Goal: Task Accomplishment & Management: Use online tool/utility

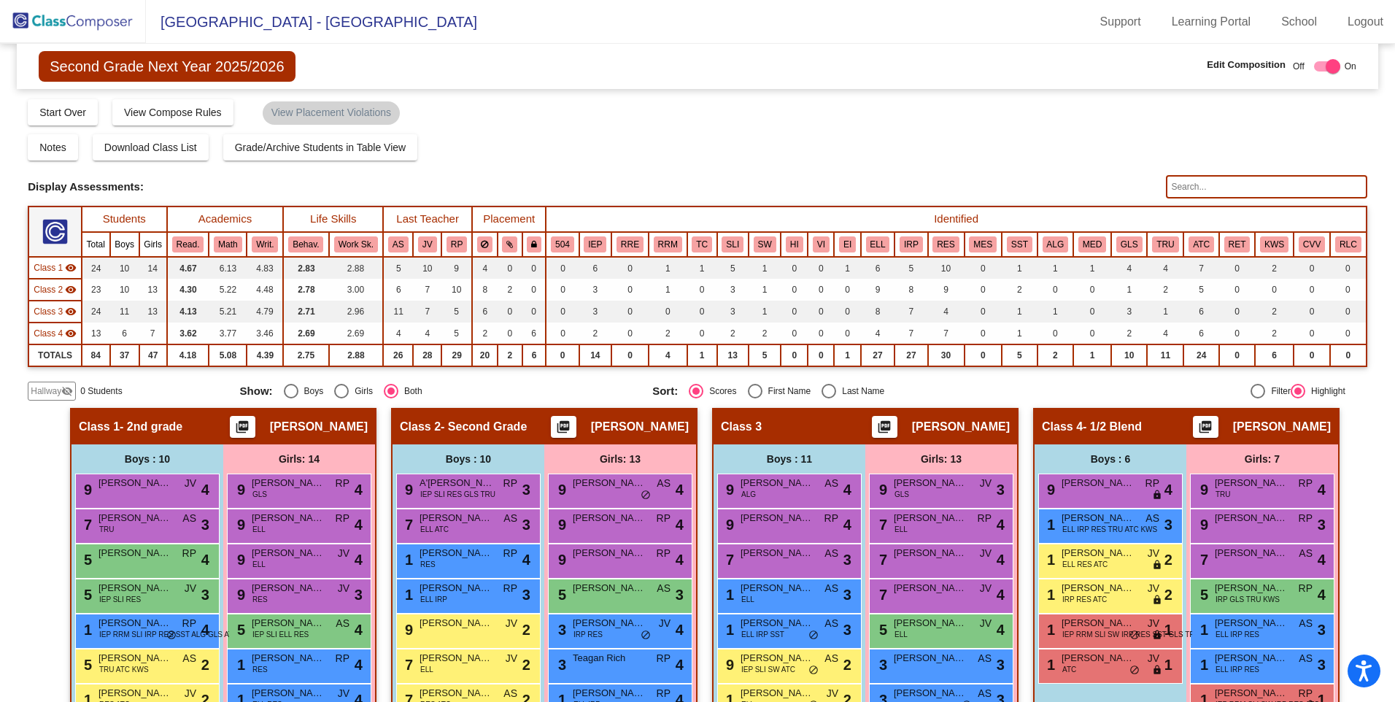
scroll to position [285, 0]
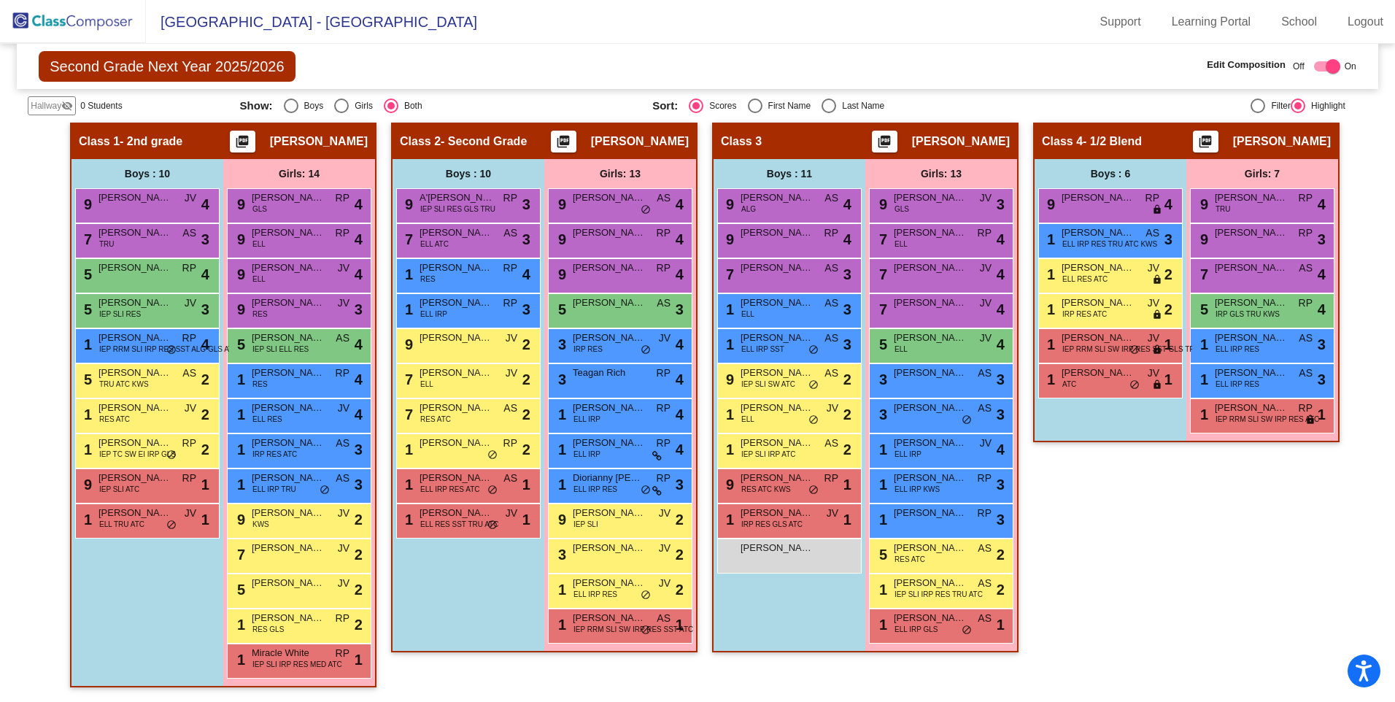
click at [58, 22] on img at bounding box center [73, 21] width 146 height 43
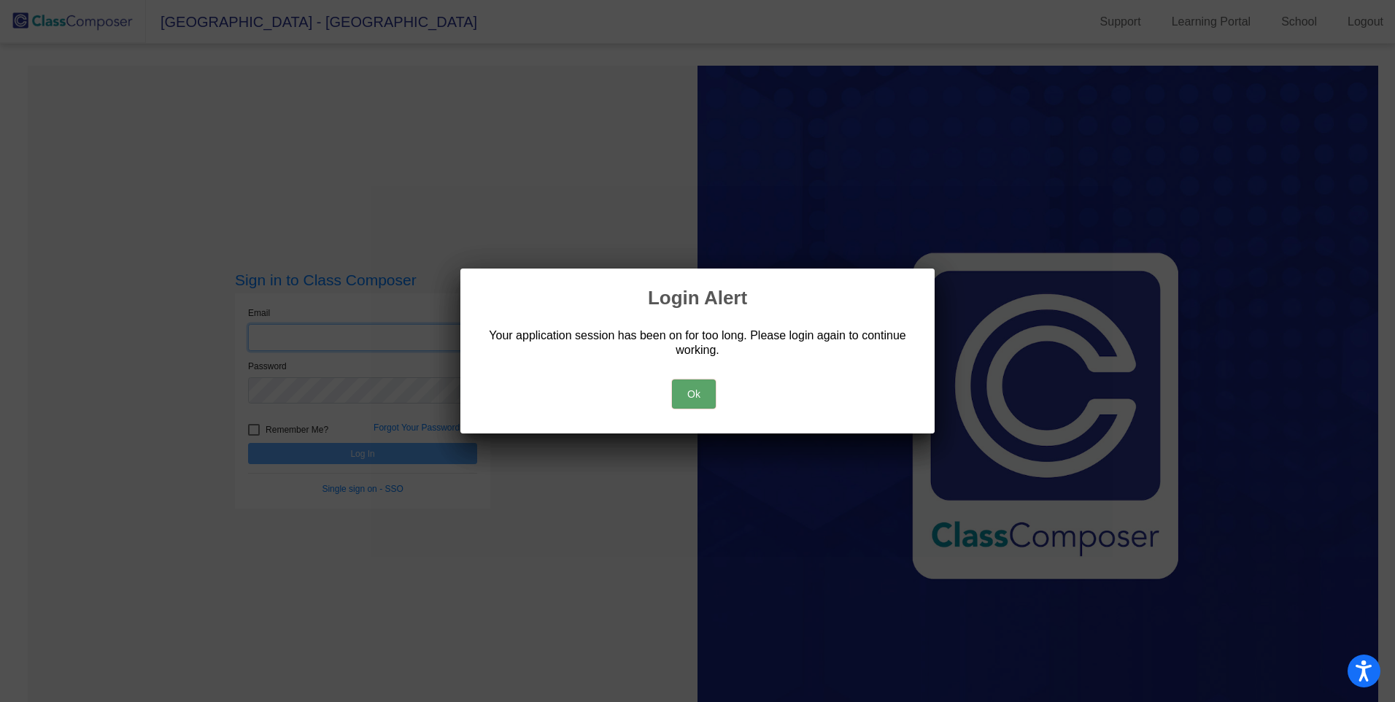
type input "[EMAIL_ADDRESS][DOMAIN_NAME]"
click at [685, 392] on button "Ok" at bounding box center [694, 393] width 44 height 29
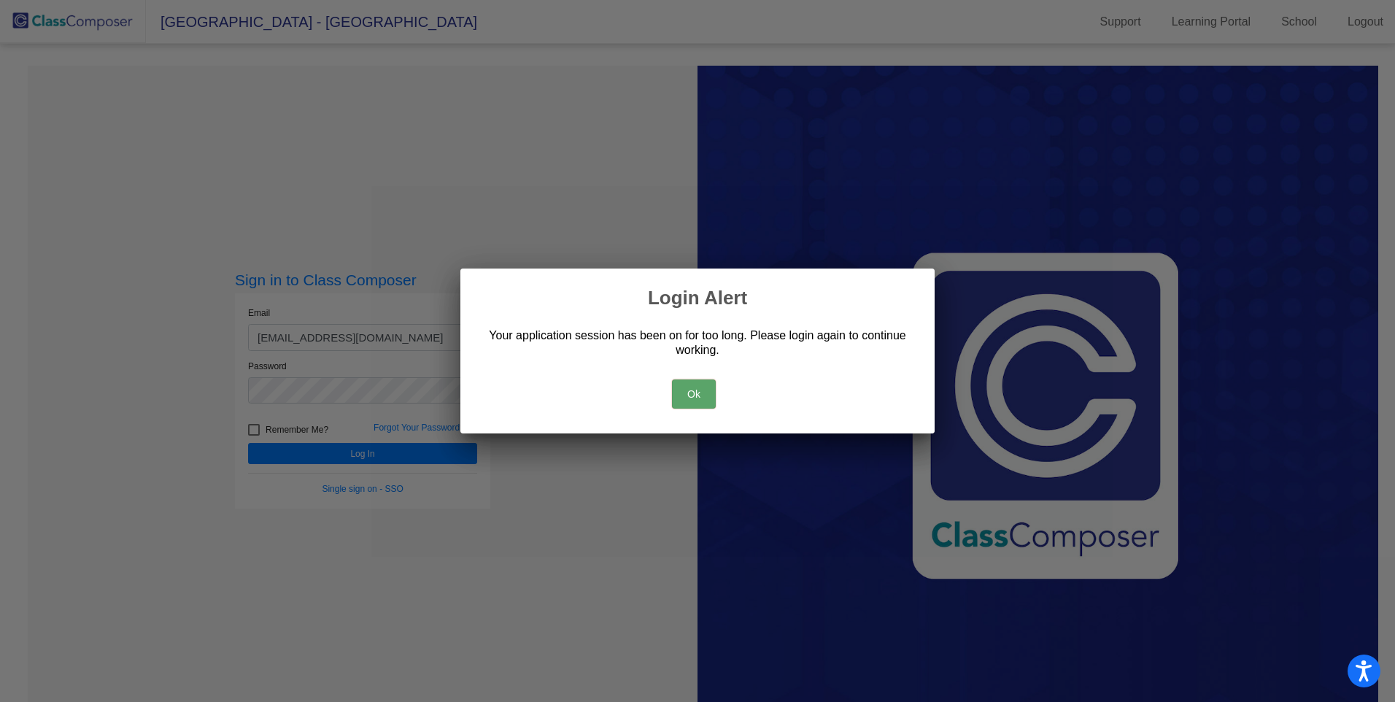
click at [698, 392] on button "Ok" at bounding box center [694, 393] width 44 height 29
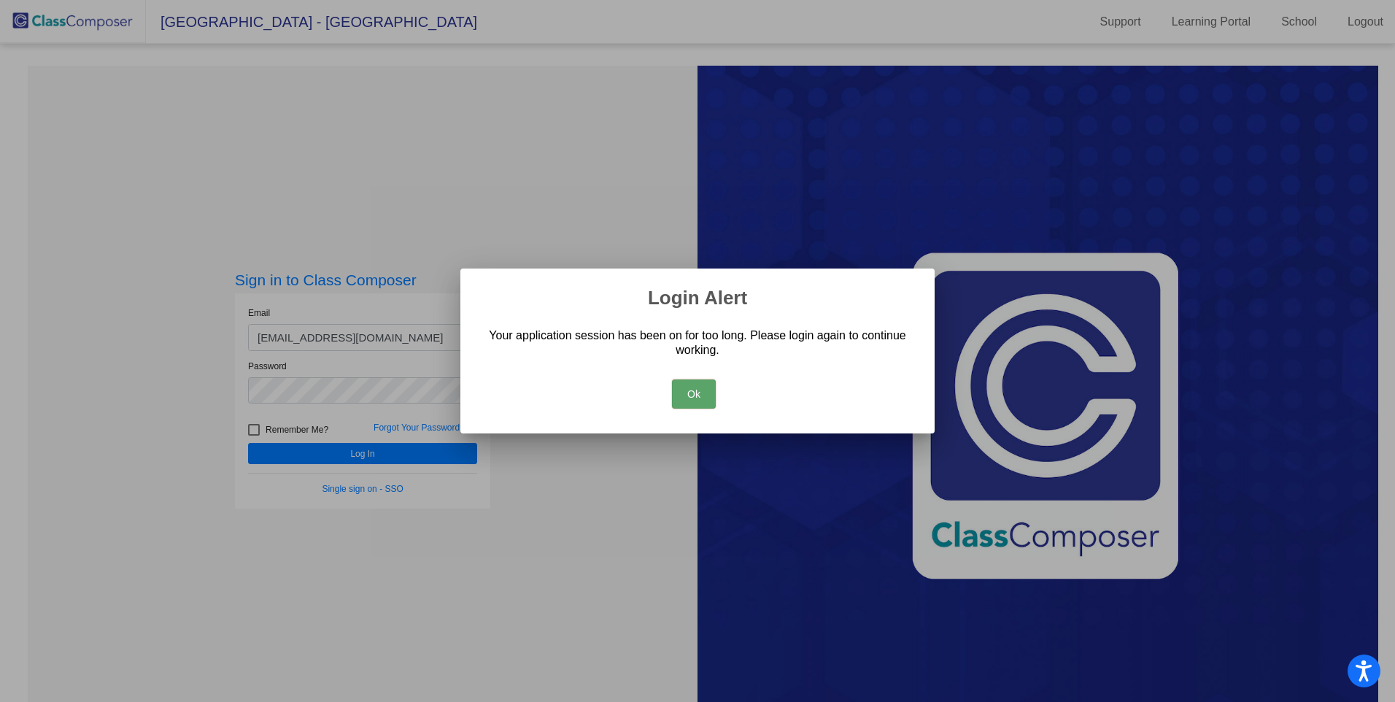
click at [696, 394] on button "Ok" at bounding box center [694, 393] width 44 height 29
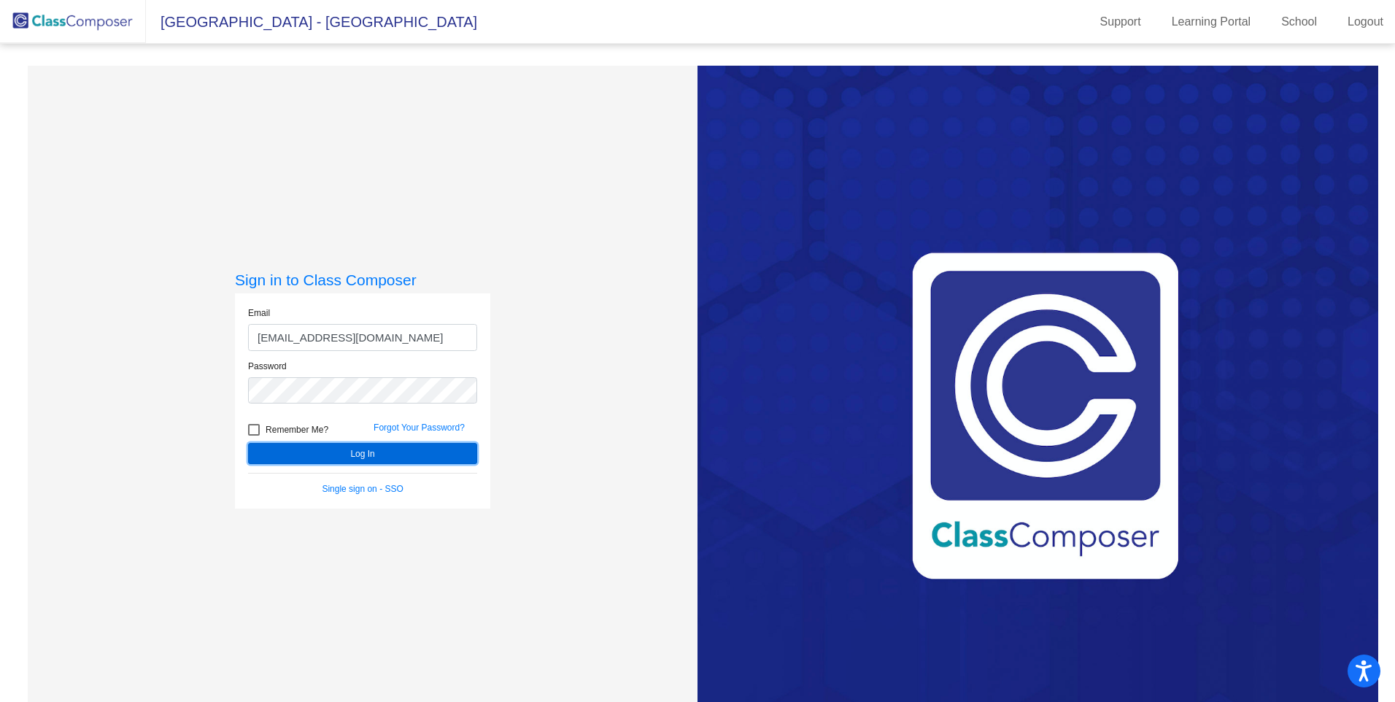
click at [336, 459] on button "Log In" at bounding box center [362, 453] width 229 height 21
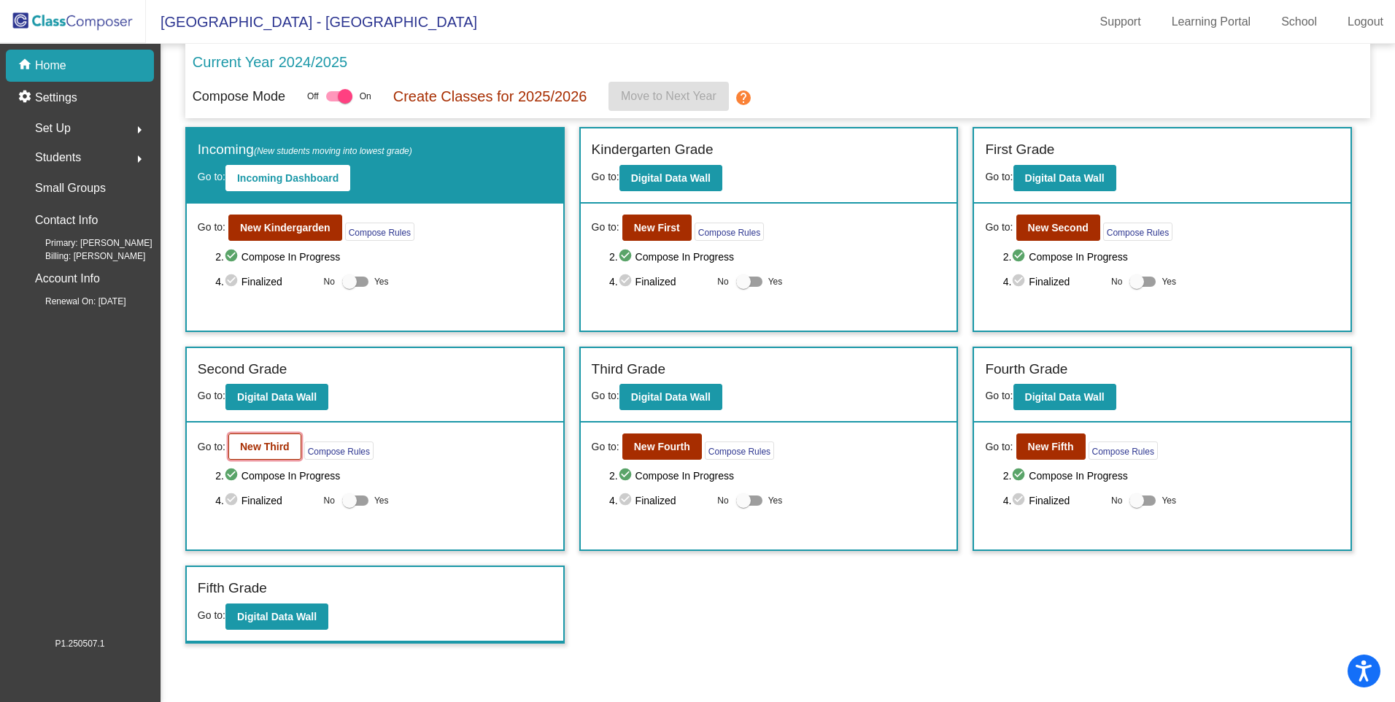
click at [258, 444] on b "New Third" at bounding box center [265, 447] width 50 height 12
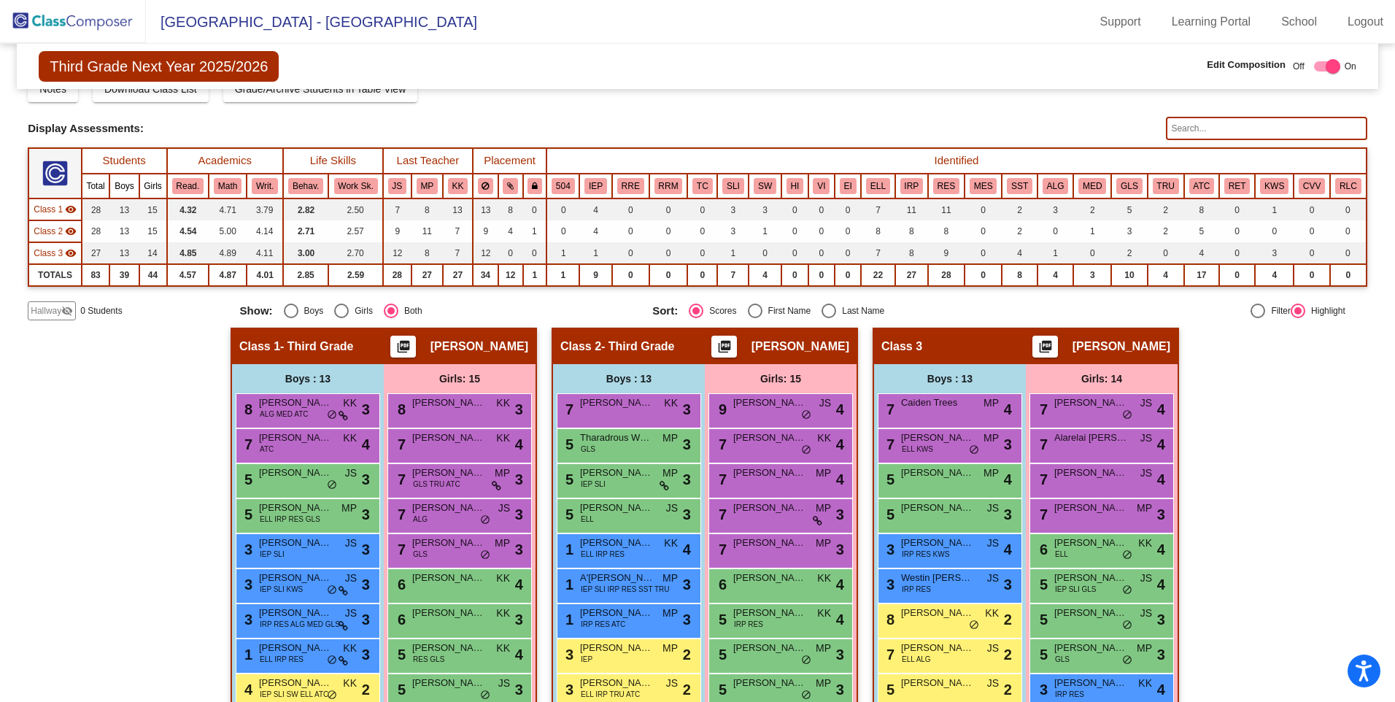
scroll to position [292, 0]
